Goal: Task Accomplishment & Management: Use online tool/utility

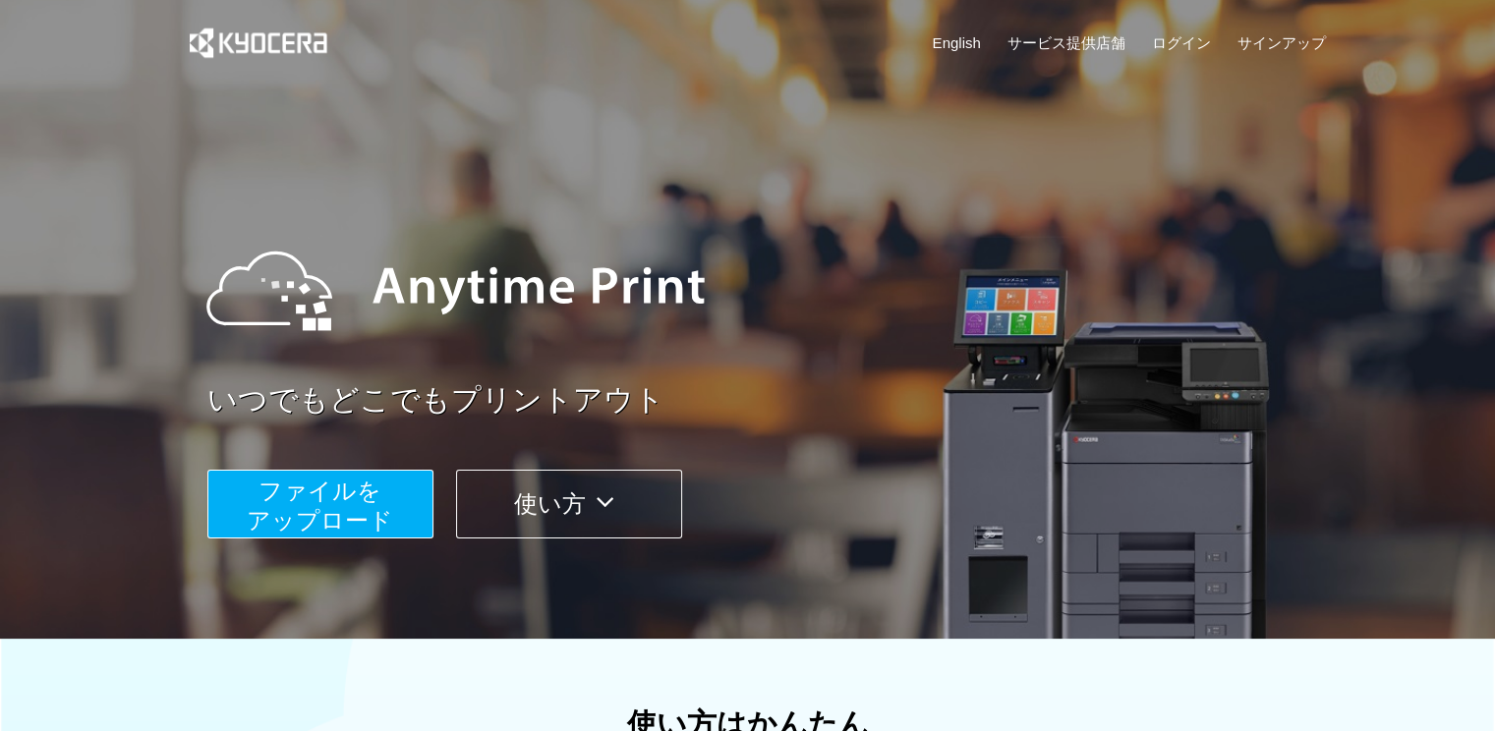
click at [248, 534] on span "ファイルを ​​アップロード" at bounding box center [320, 506] width 146 height 56
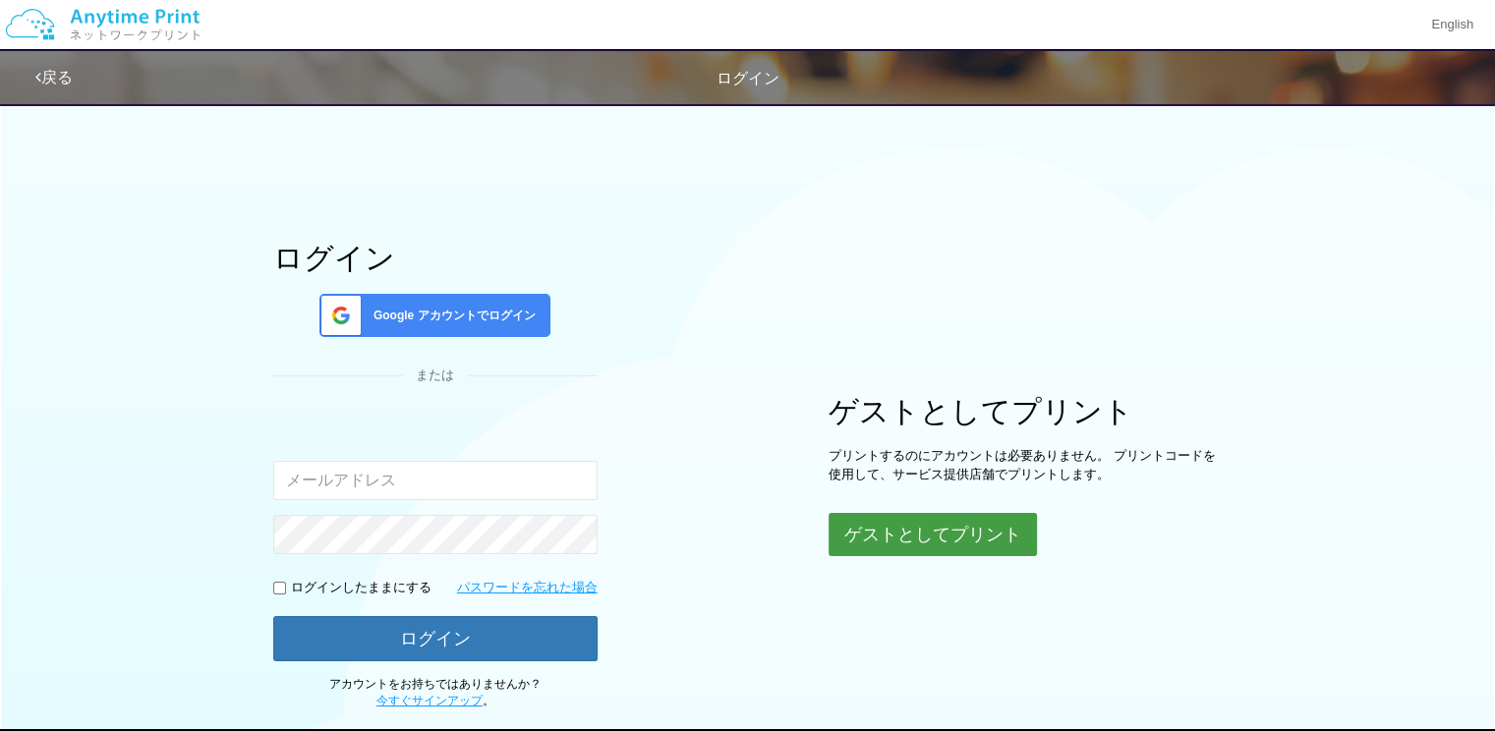
click at [944, 527] on button "ゲストとしてプリント" at bounding box center [933, 534] width 208 height 43
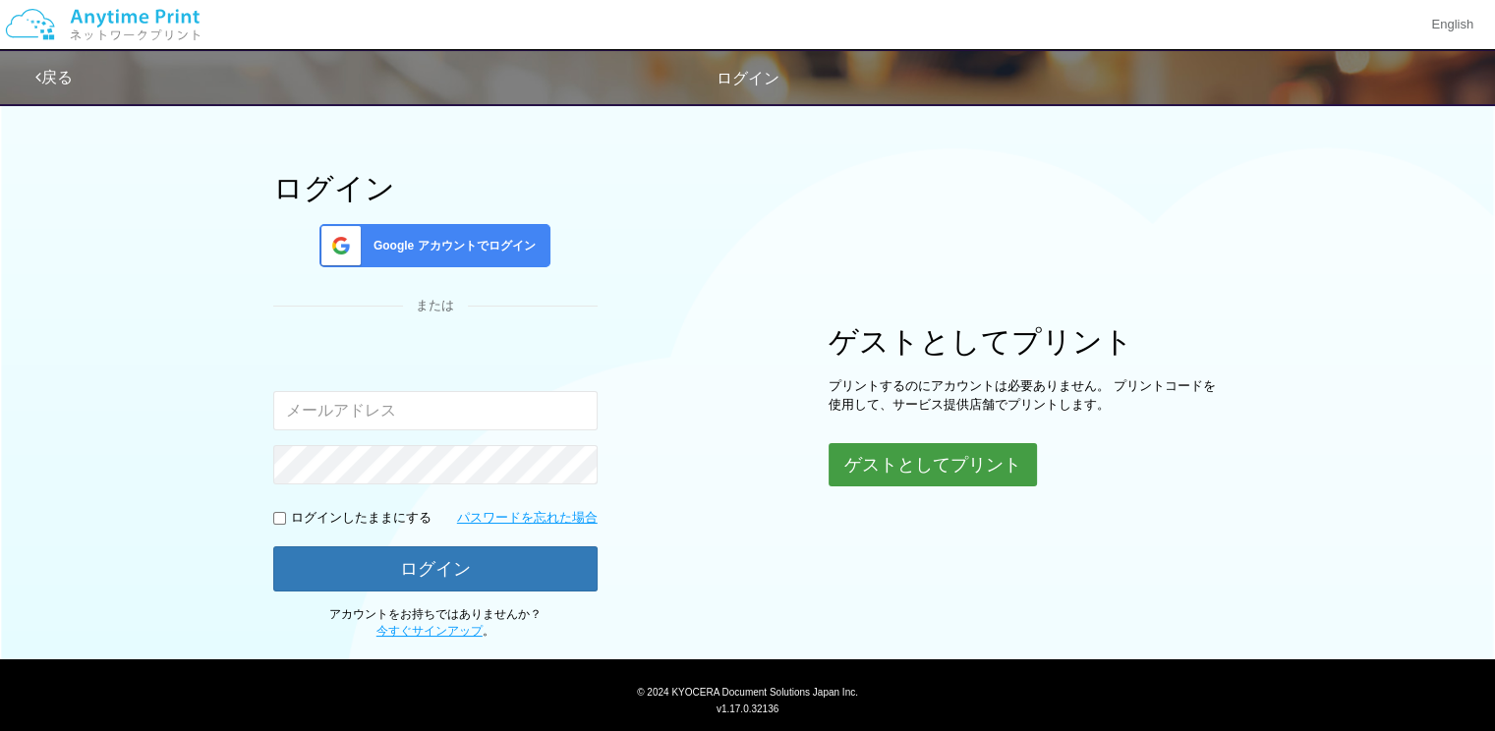
scroll to position [119, 0]
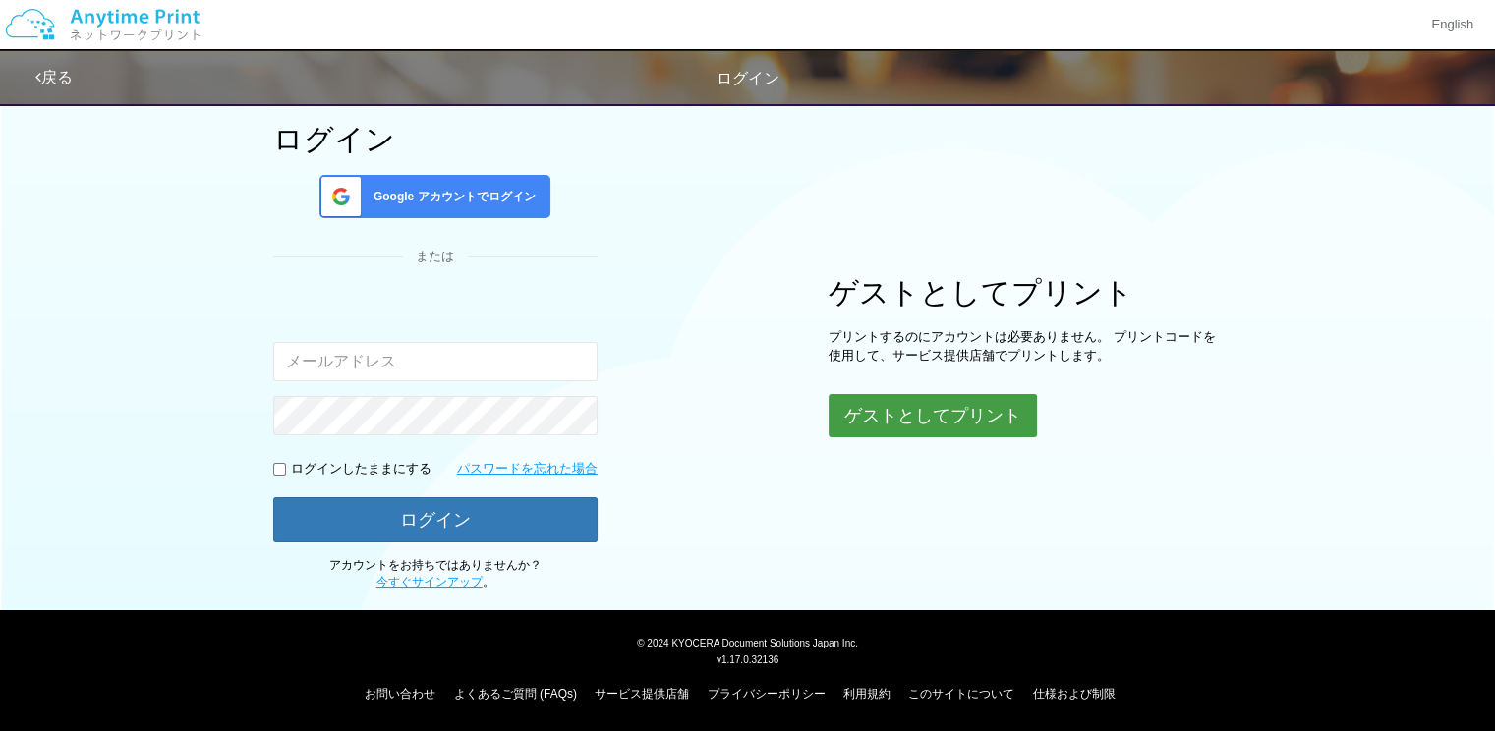
click at [945, 420] on button "ゲストとしてプリント" at bounding box center [933, 415] width 208 height 43
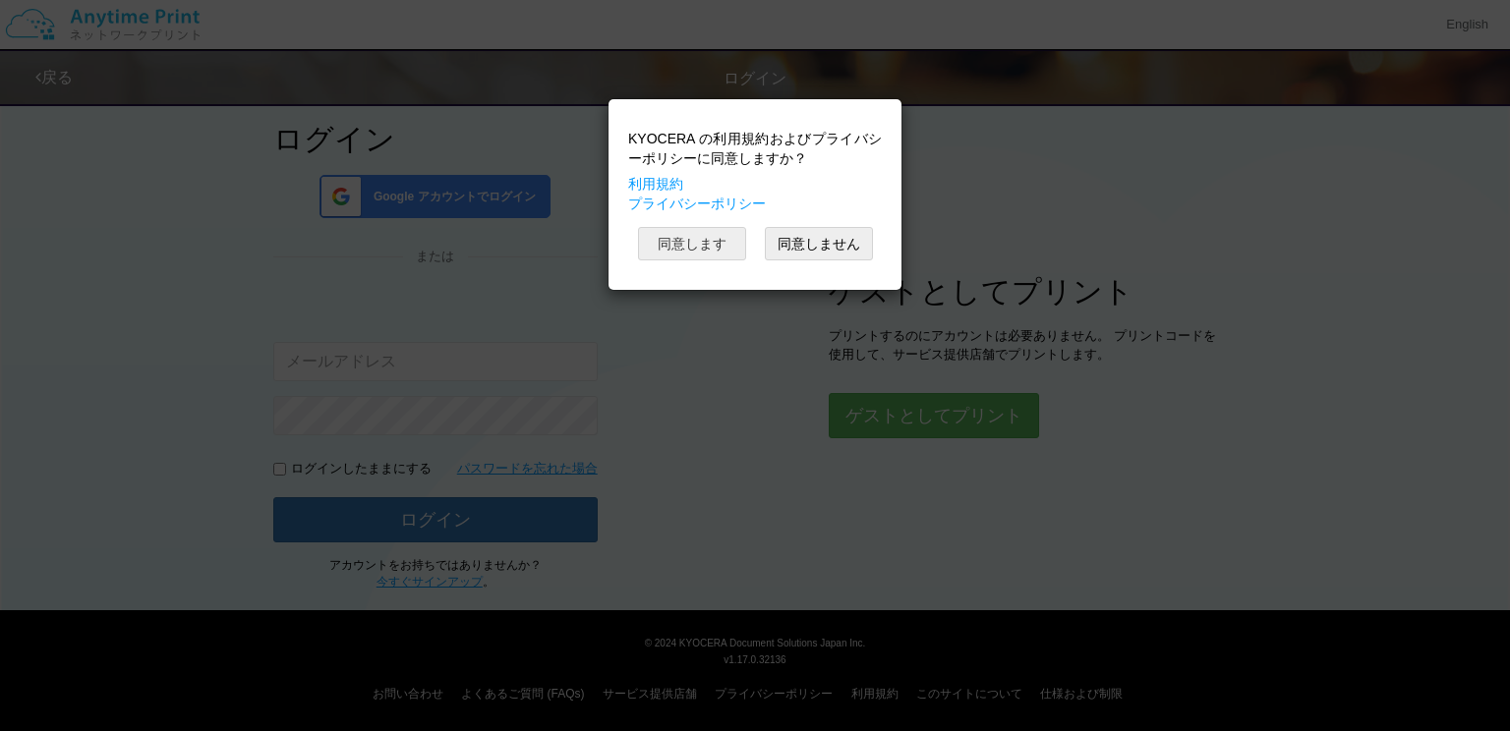
click at [680, 227] on button "同意します" at bounding box center [692, 243] width 108 height 33
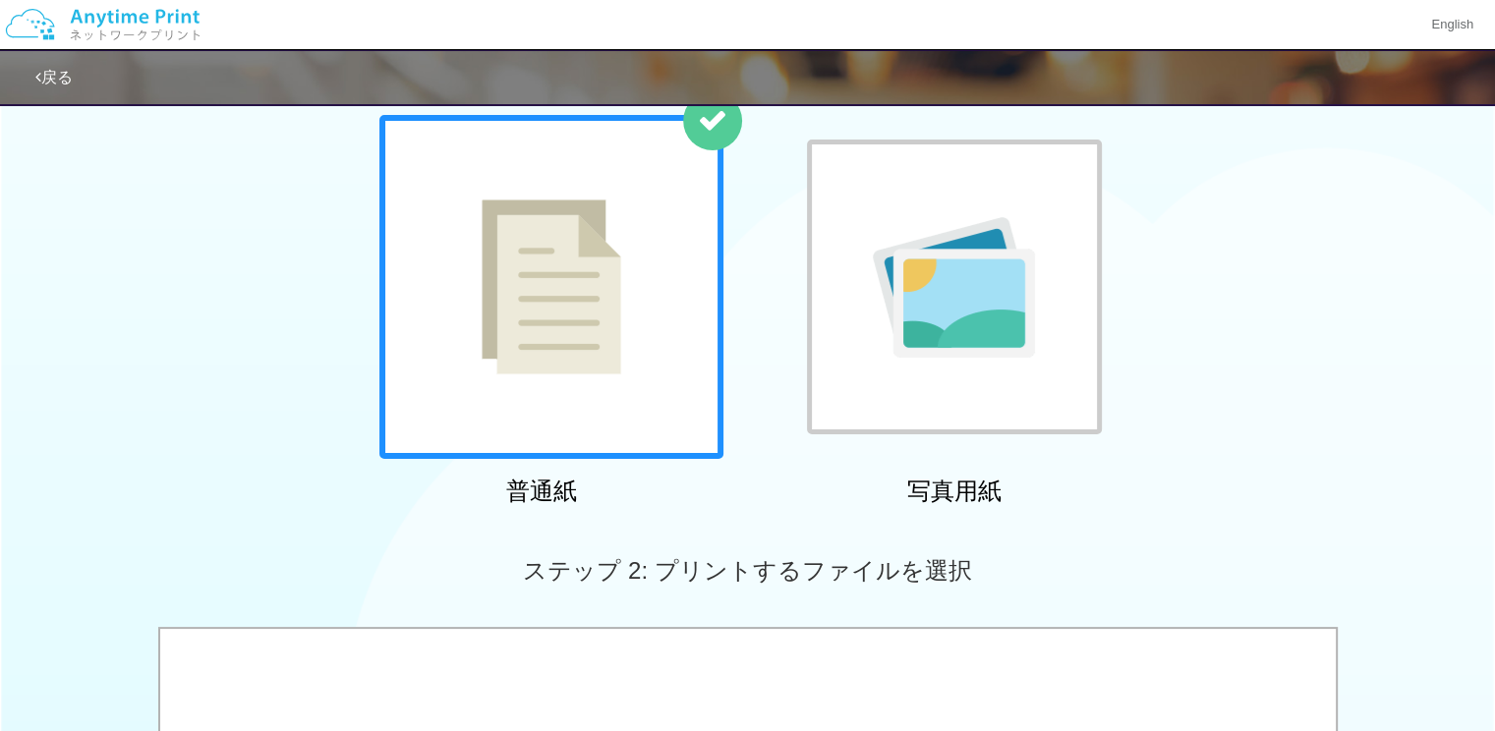
click at [626, 371] on div at bounding box center [552, 287] width 344 height 344
click at [629, 370] on div at bounding box center [552, 287] width 344 height 344
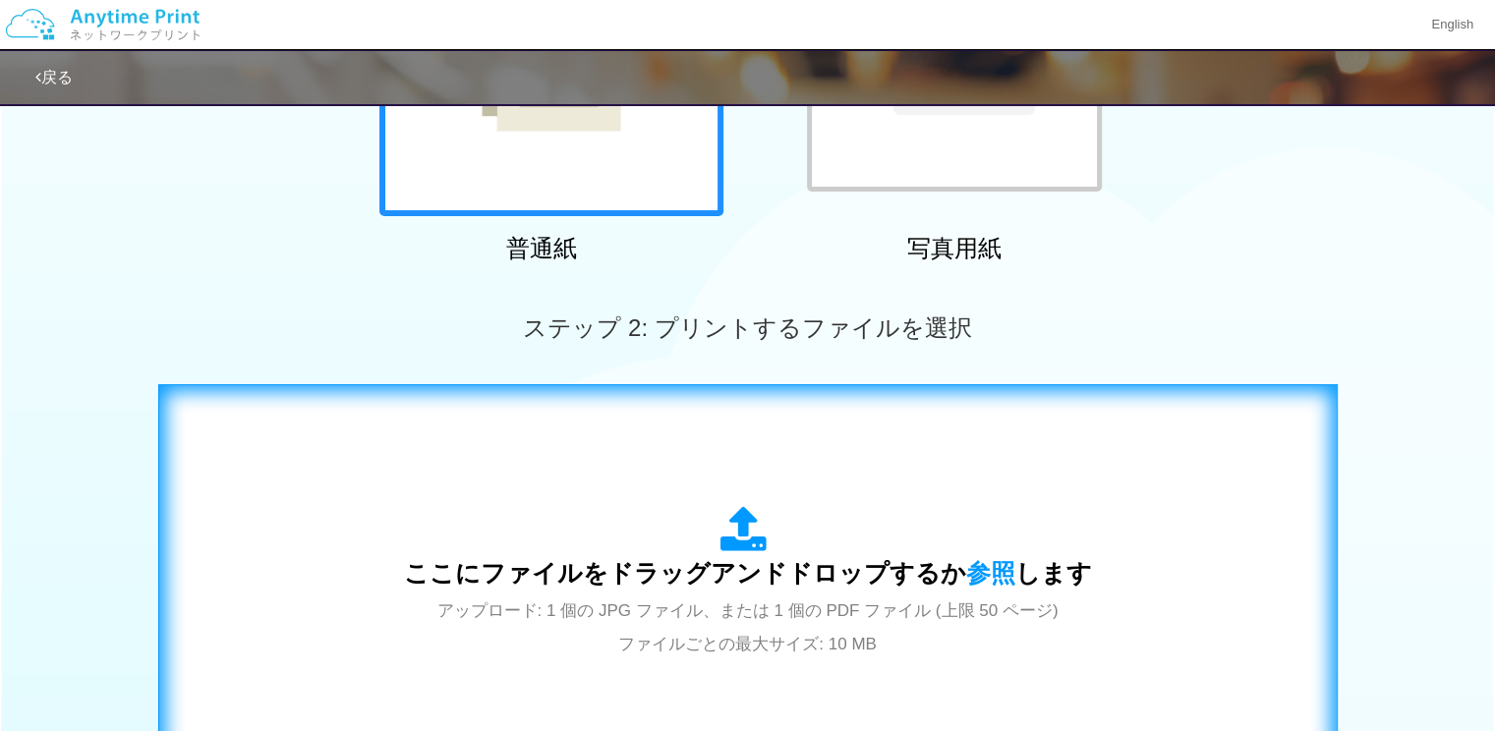
scroll to position [512, 0]
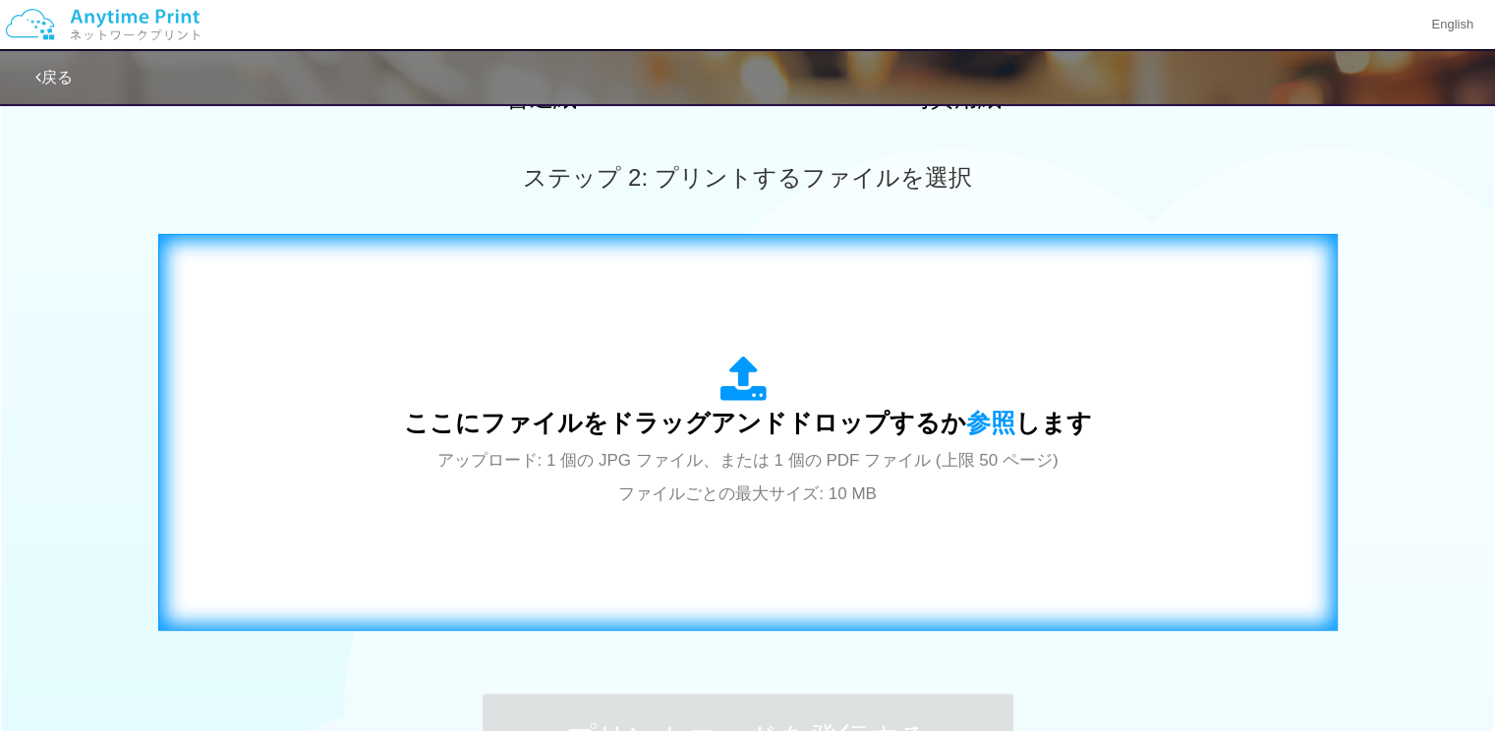
click at [742, 429] on span "ここにファイルをドラッグアンドドロップするか 参照 します" at bounding box center [748, 423] width 688 height 28
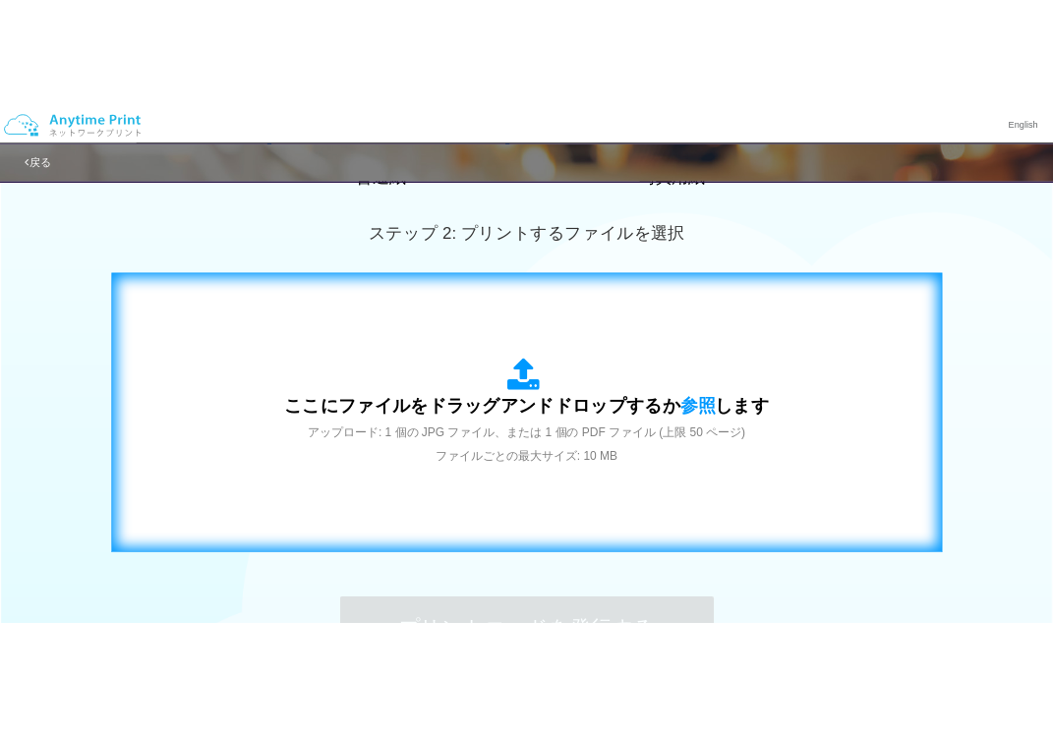
scroll to position [763, 0]
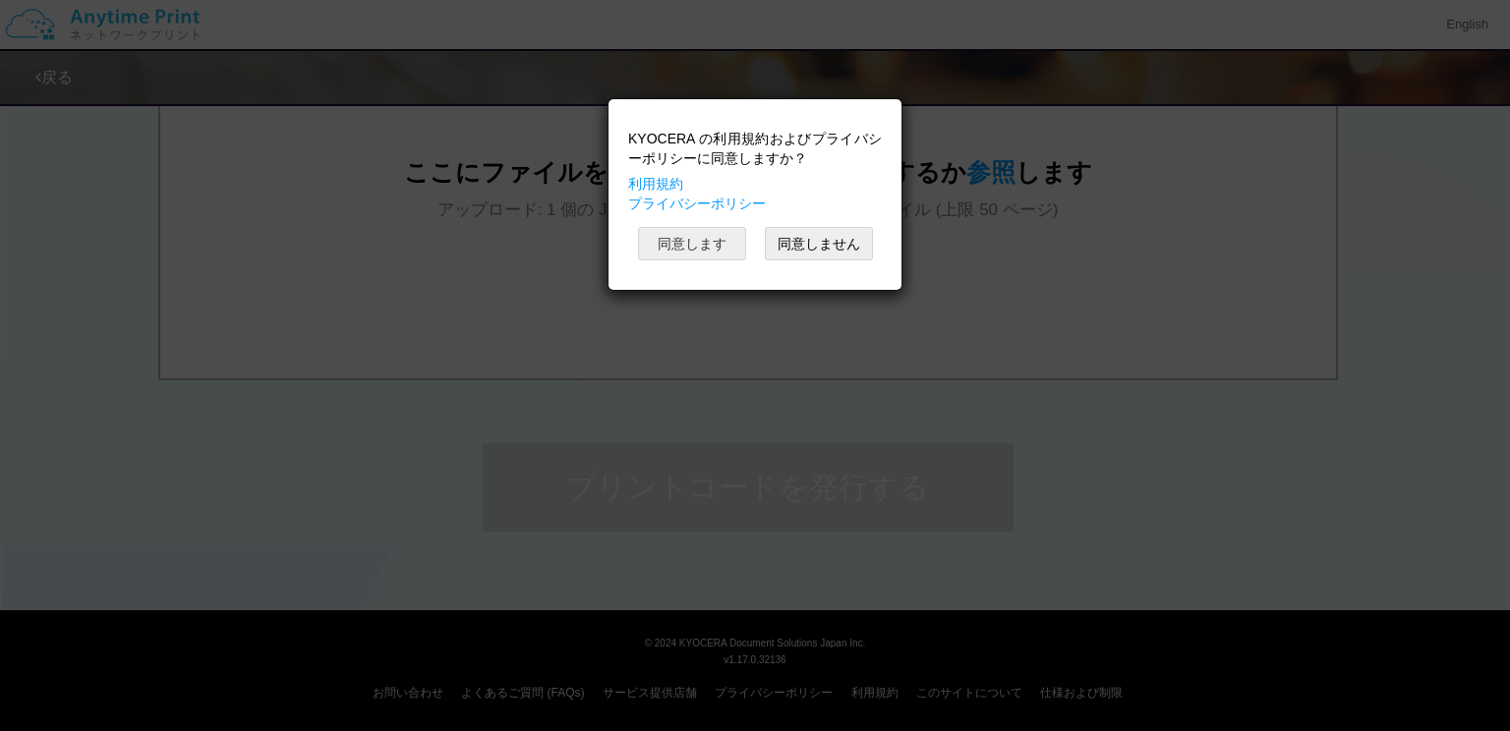
click at [722, 242] on button "同意します" at bounding box center [692, 243] width 108 height 33
click at [698, 245] on button "同意します" at bounding box center [692, 243] width 108 height 33
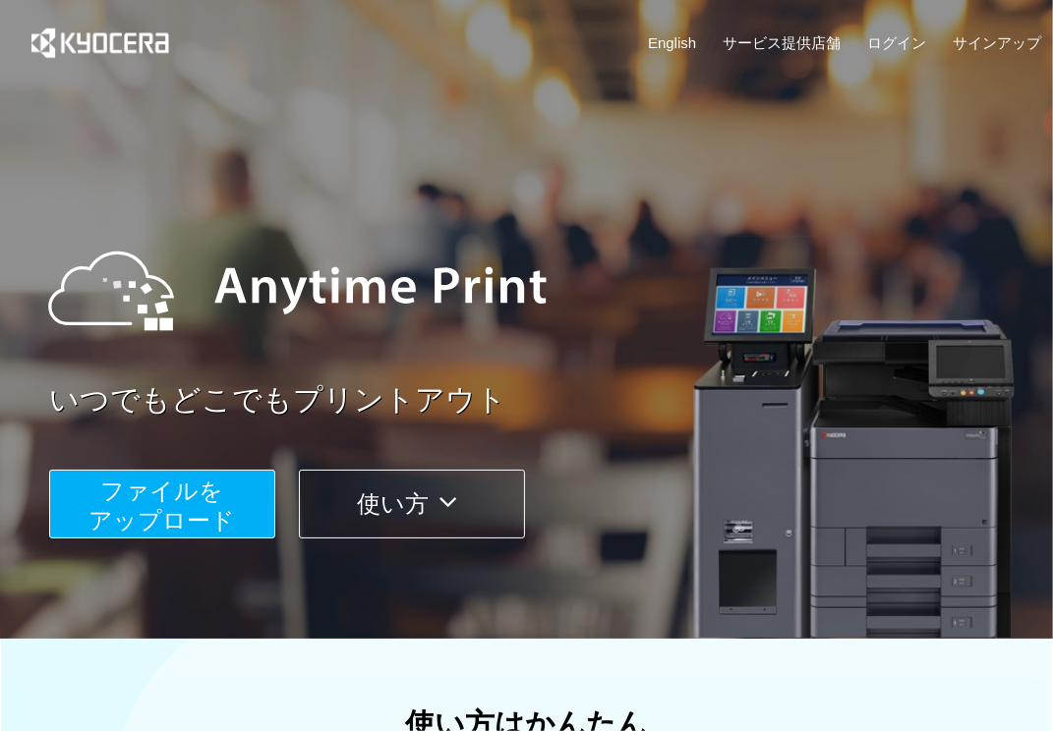
click at [169, 512] on span "ファイルを ​​アップロード" at bounding box center [162, 506] width 146 height 56
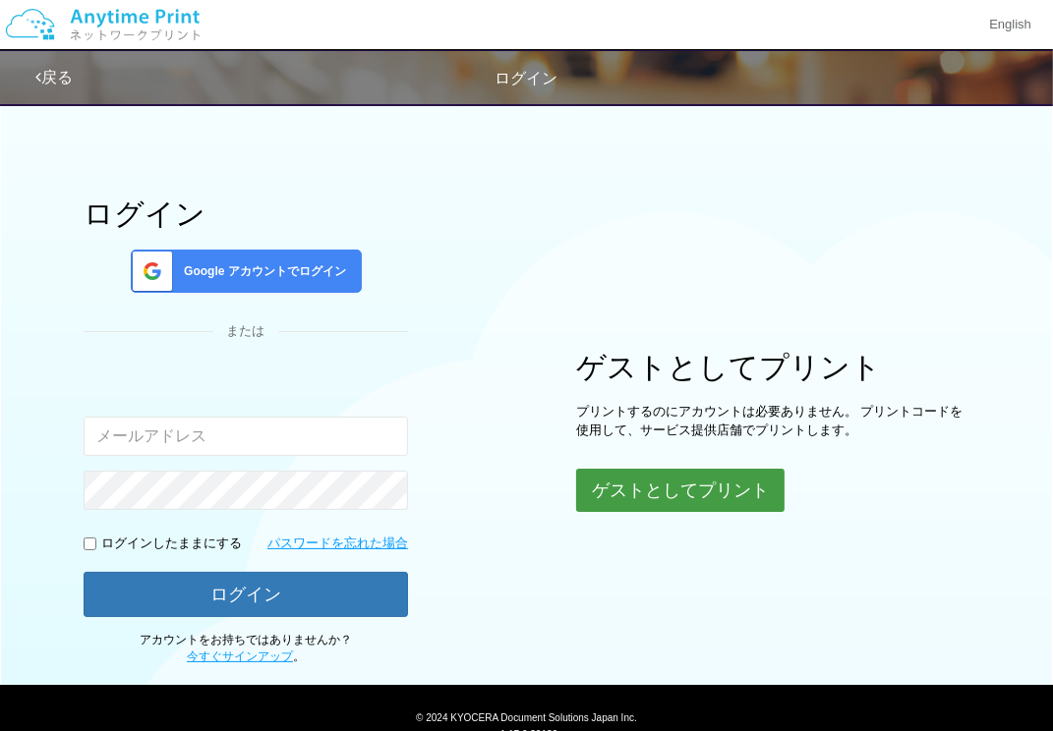
click at [689, 471] on button "ゲストとしてプリント" at bounding box center [680, 490] width 208 height 43
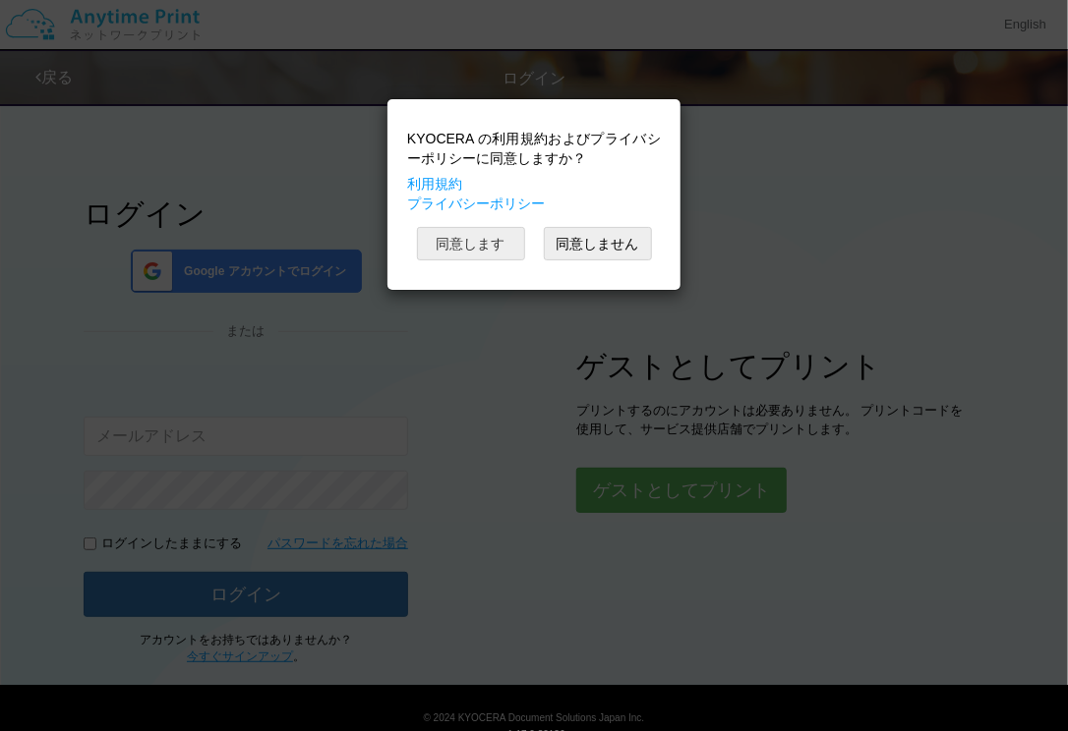
click at [473, 249] on button "同意します" at bounding box center [471, 243] width 108 height 33
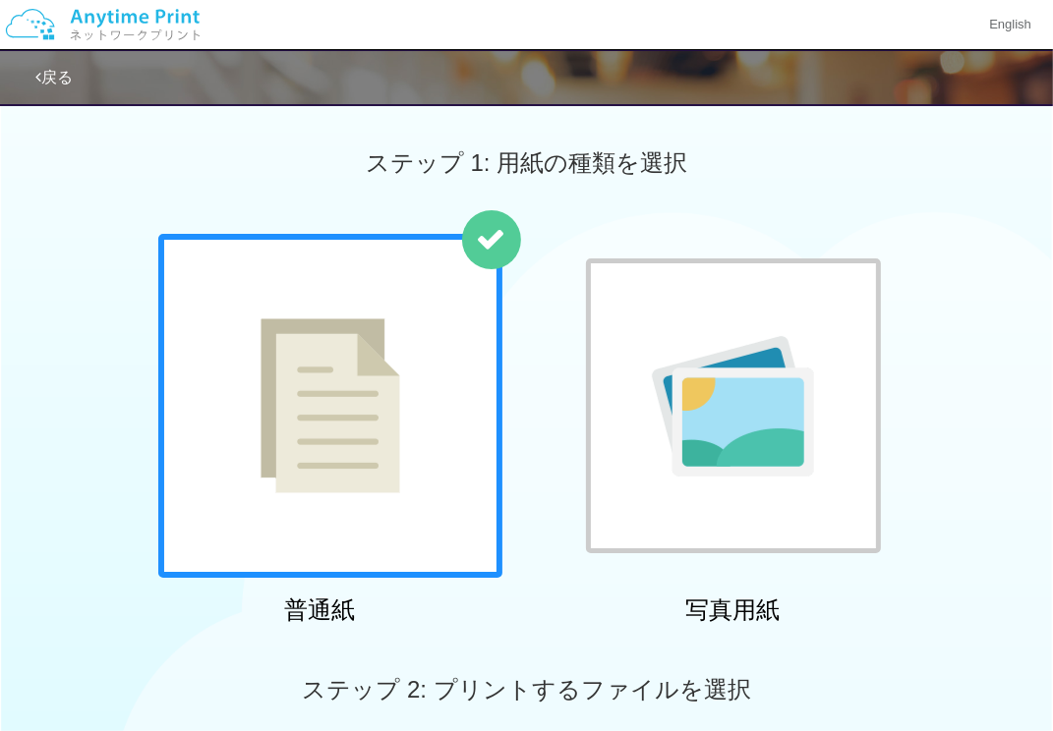
click at [433, 532] on div at bounding box center [330, 406] width 344 height 344
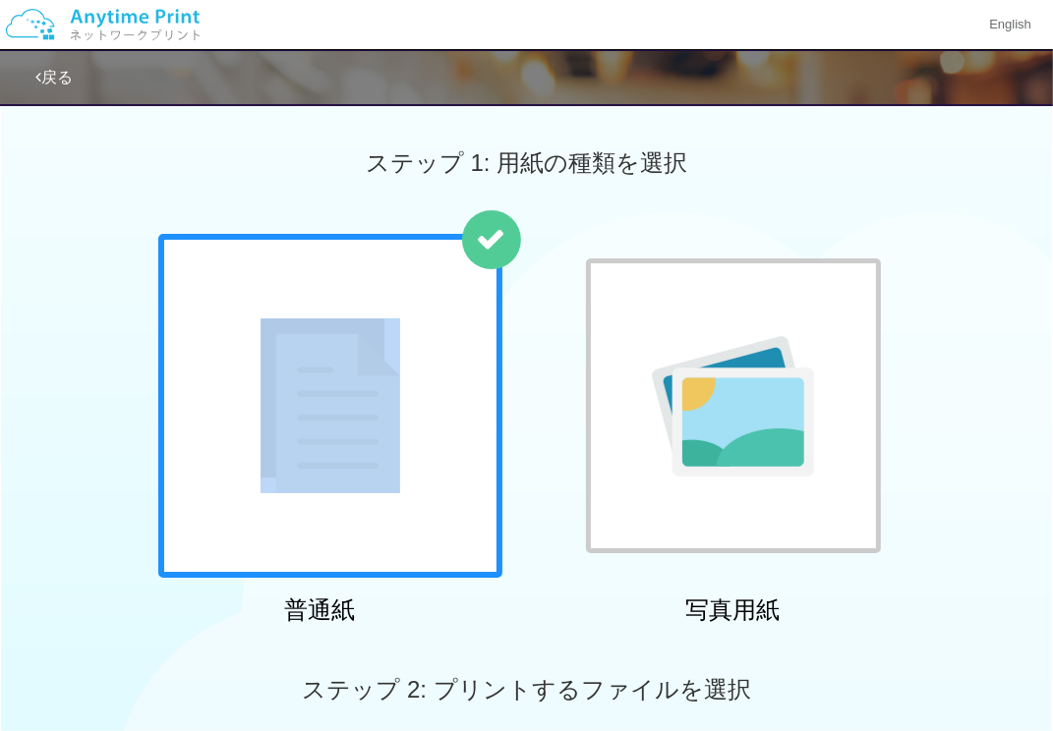
click at [433, 532] on div at bounding box center [330, 406] width 344 height 344
click at [397, 262] on div at bounding box center [330, 406] width 344 height 344
click at [441, 425] on div at bounding box center [330, 406] width 344 height 344
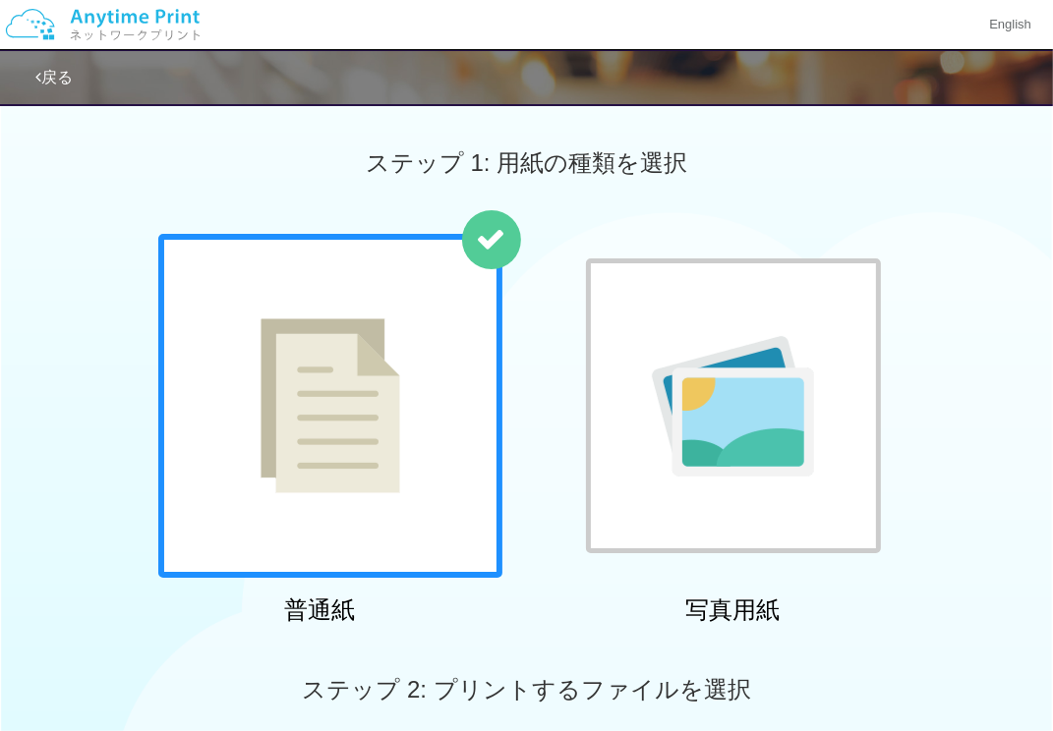
click at [441, 425] on div at bounding box center [330, 406] width 344 height 344
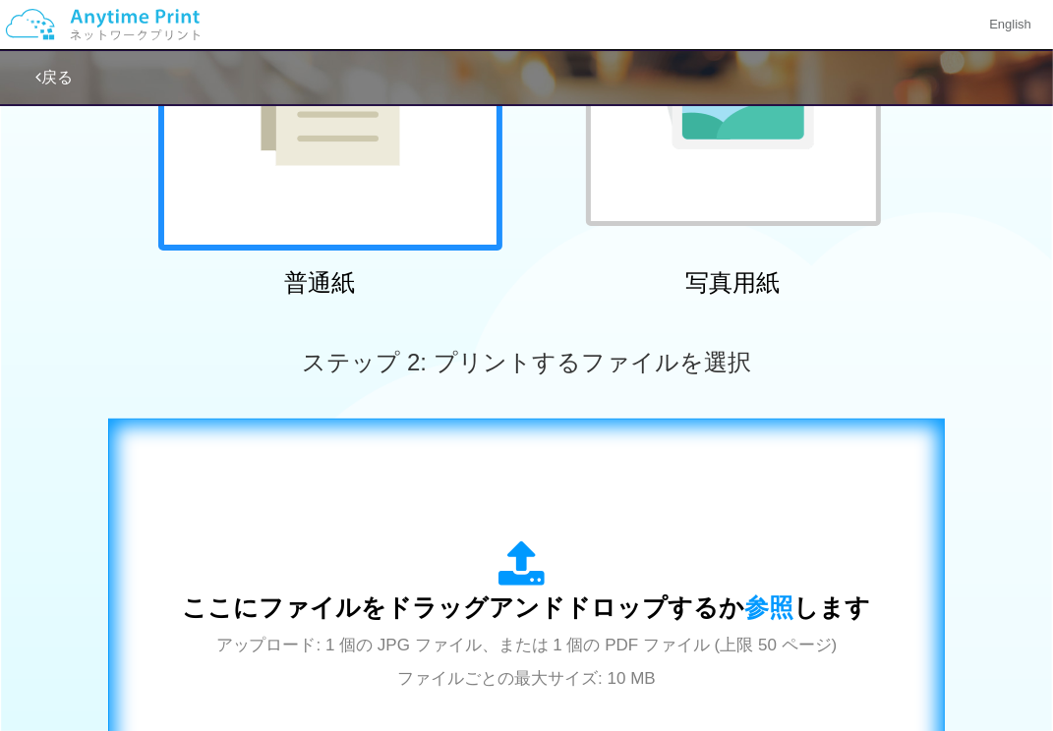
scroll to position [492, 0]
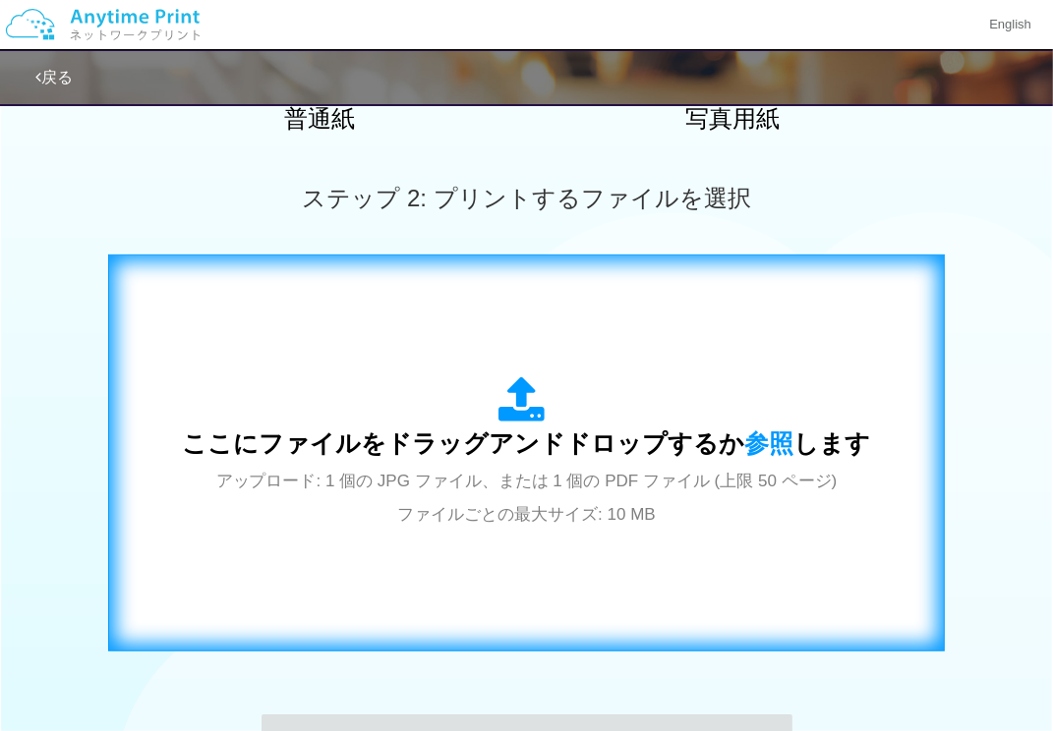
drag, startPoint x: 519, startPoint y: 448, endPoint x: 527, endPoint y: 434, distance: 16.7
click at [527, 434] on span "ここにファイルをドラッグアンドドロップするか 参照 します" at bounding box center [527, 444] width 688 height 28
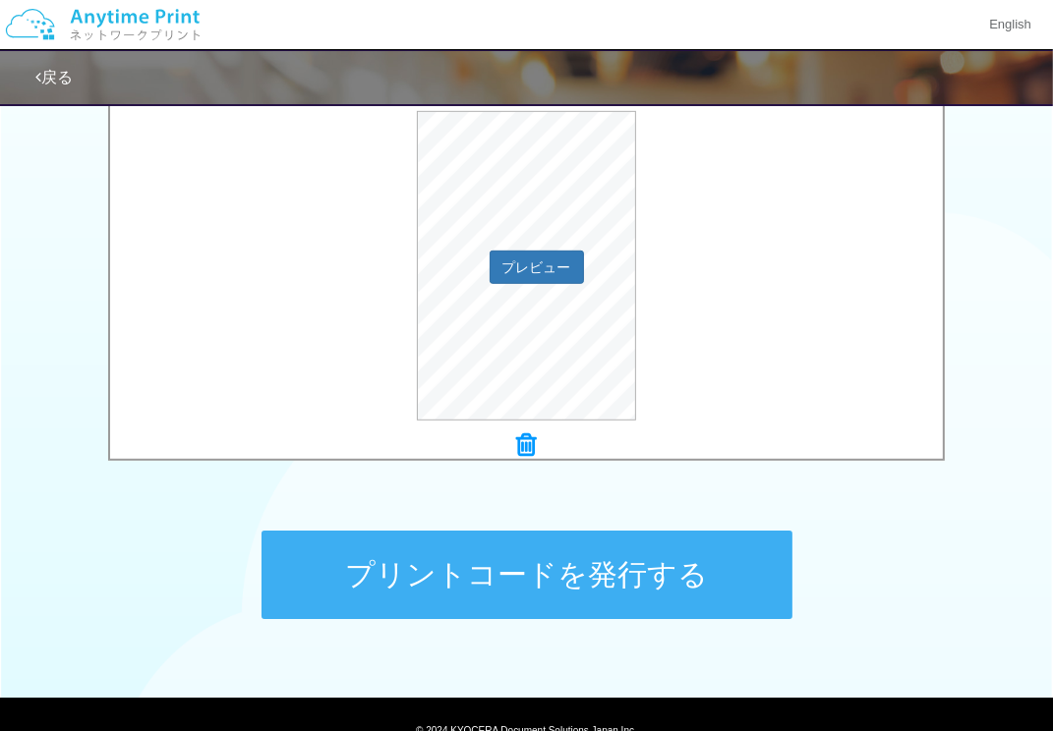
scroll to position [688, 0]
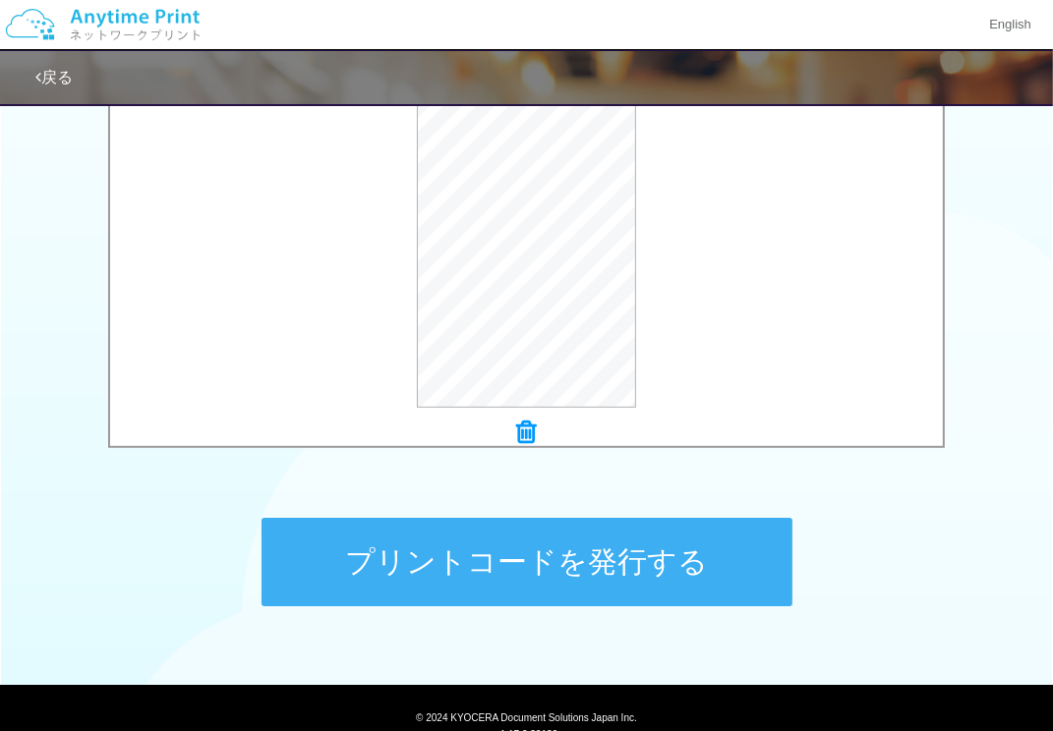
click at [568, 578] on button "プリントコードを発行する" at bounding box center [527, 562] width 531 height 88
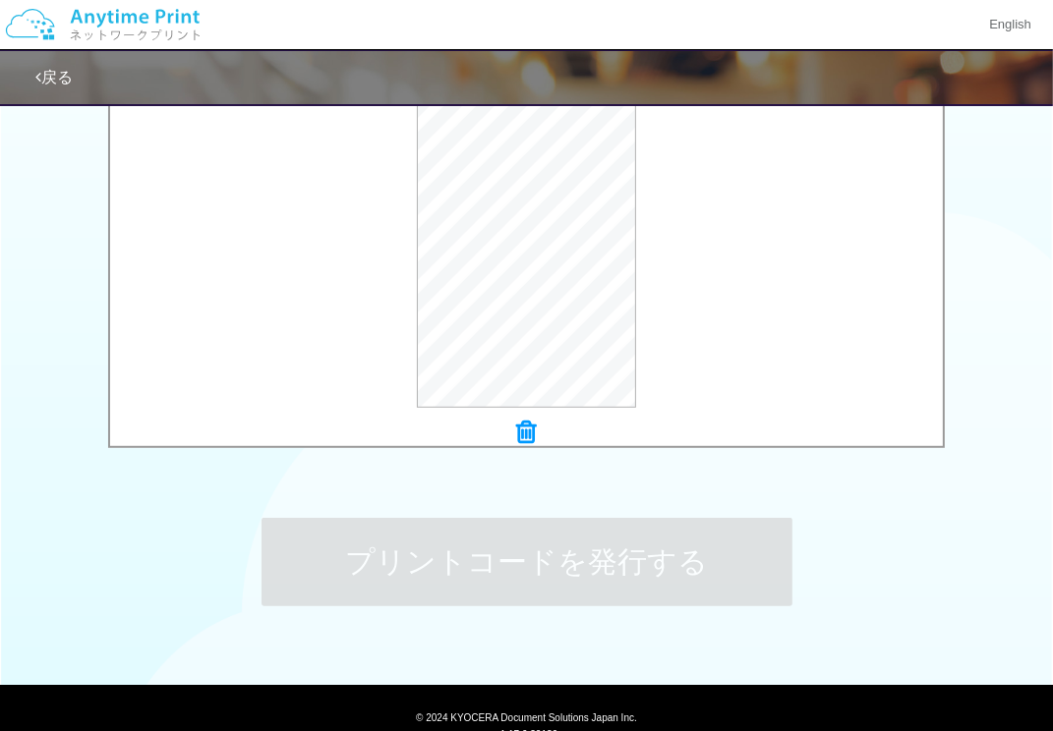
scroll to position [0, 0]
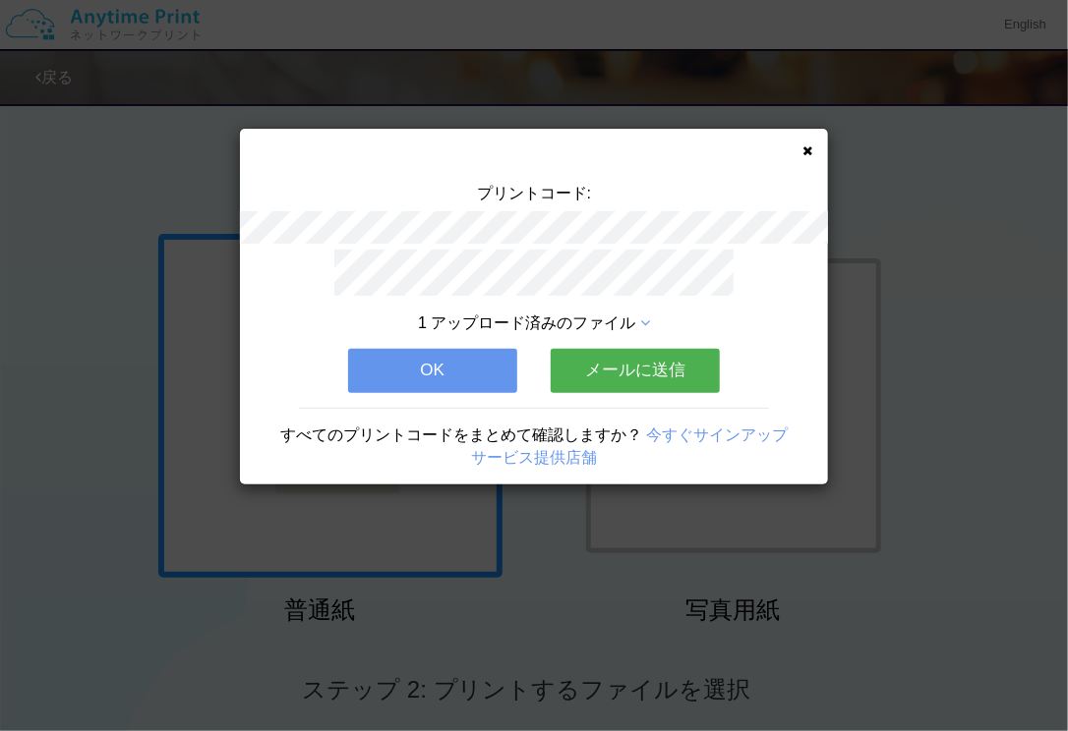
click at [608, 354] on button "メールに送信" at bounding box center [635, 370] width 169 height 43
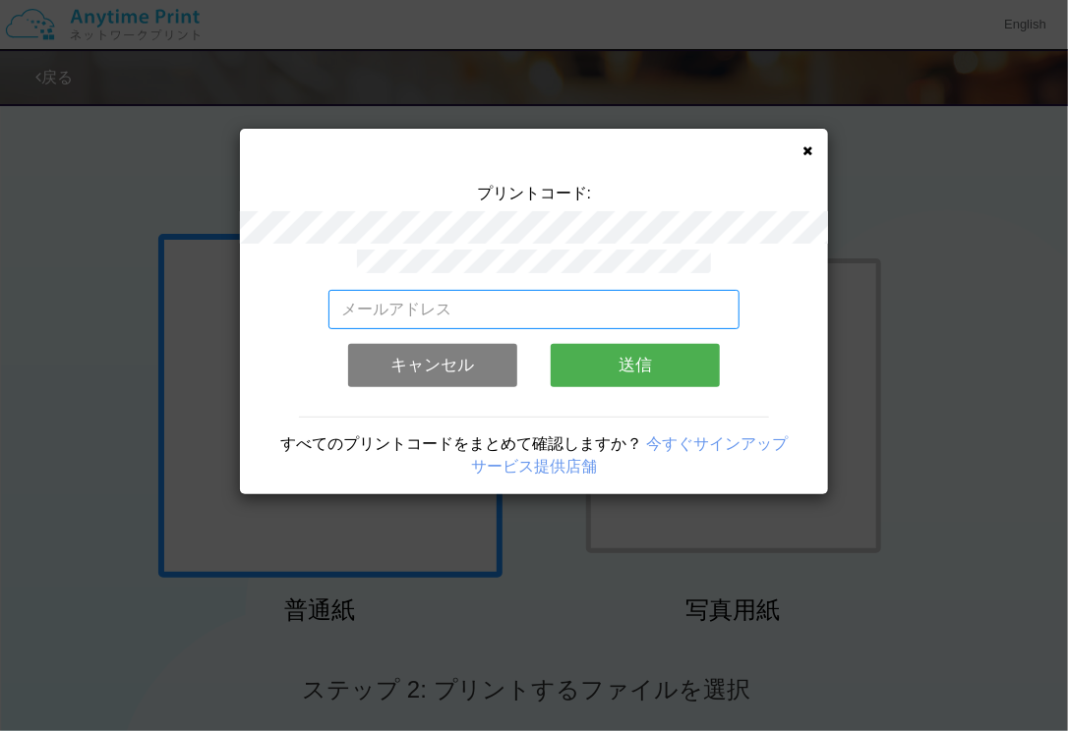
click at [484, 296] on input "email" at bounding box center [534, 309] width 412 height 39
type input "[EMAIL_ADDRESS][DOMAIN_NAME]"
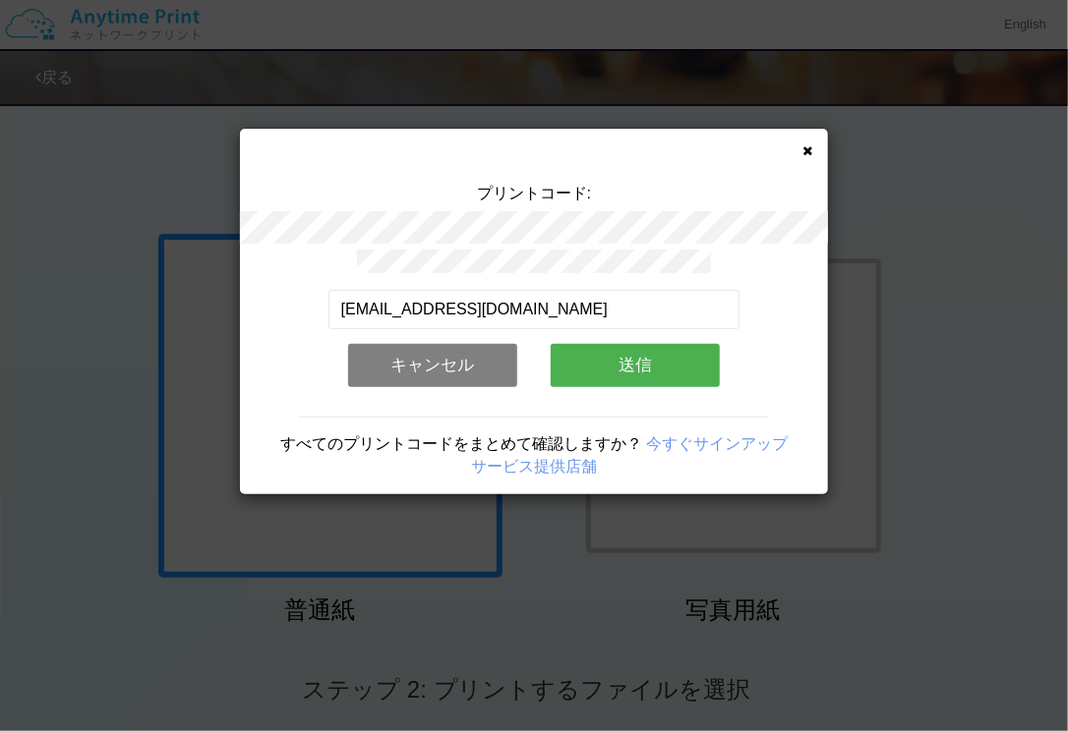
click at [644, 375] on button "送信" at bounding box center [635, 365] width 169 height 43
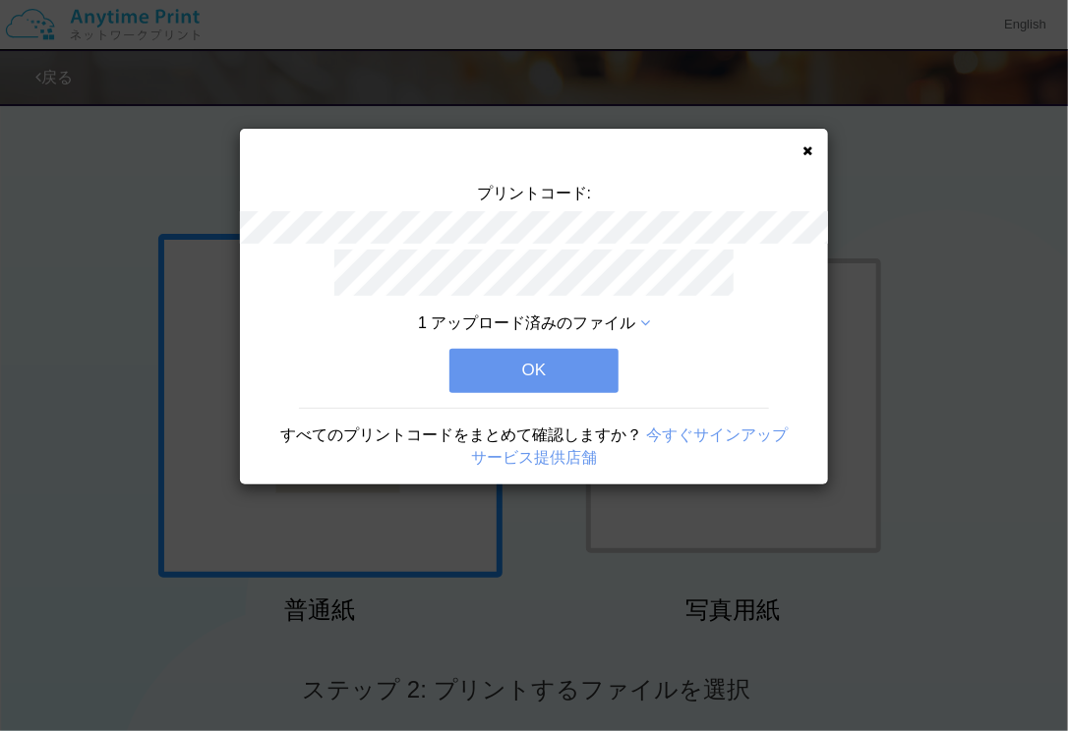
click at [810, 153] on icon at bounding box center [807, 151] width 10 height 13
